Goal: Check status

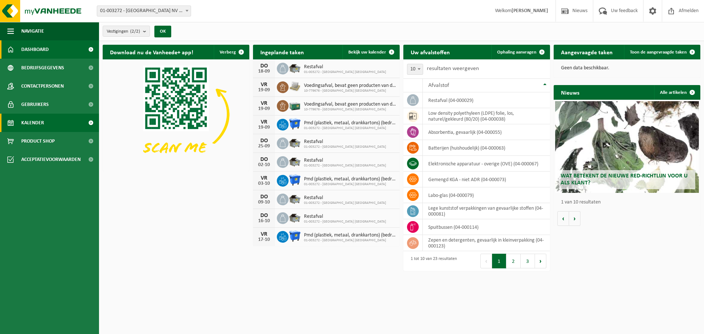
click at [23, 123] on span "Kalender" at bounding box center [32, 123] width 23 height 18
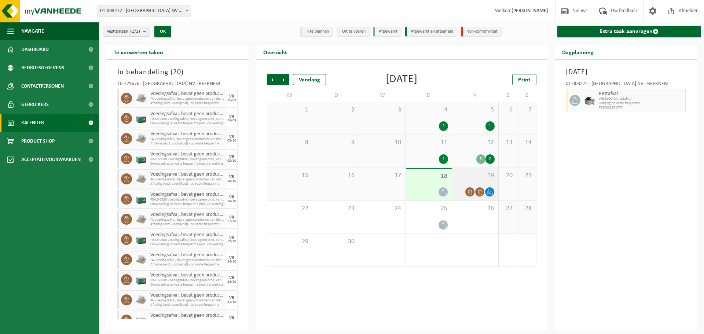
click at [483, 179] on div "19" at bounding box center [475, 184] width 46 height 33
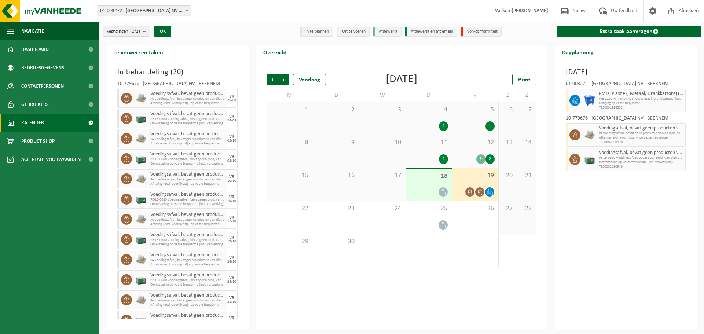
click at [422, 180] on span "18" at bounding box center [429, 176] width 39 height 8
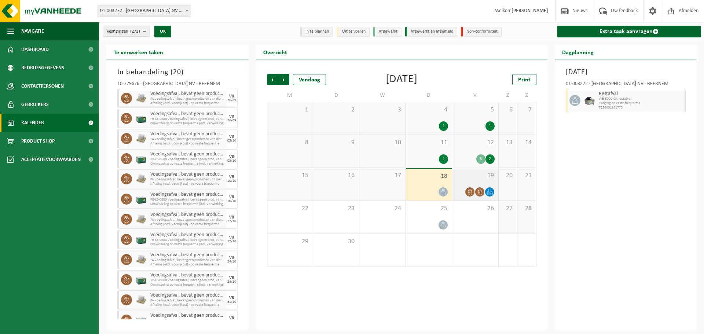
click at [469, 173] on span "19" at bounding box center [475, 176] width 39 height 8
